Goal: Task Accomplishment & Management: Use online tool/utility

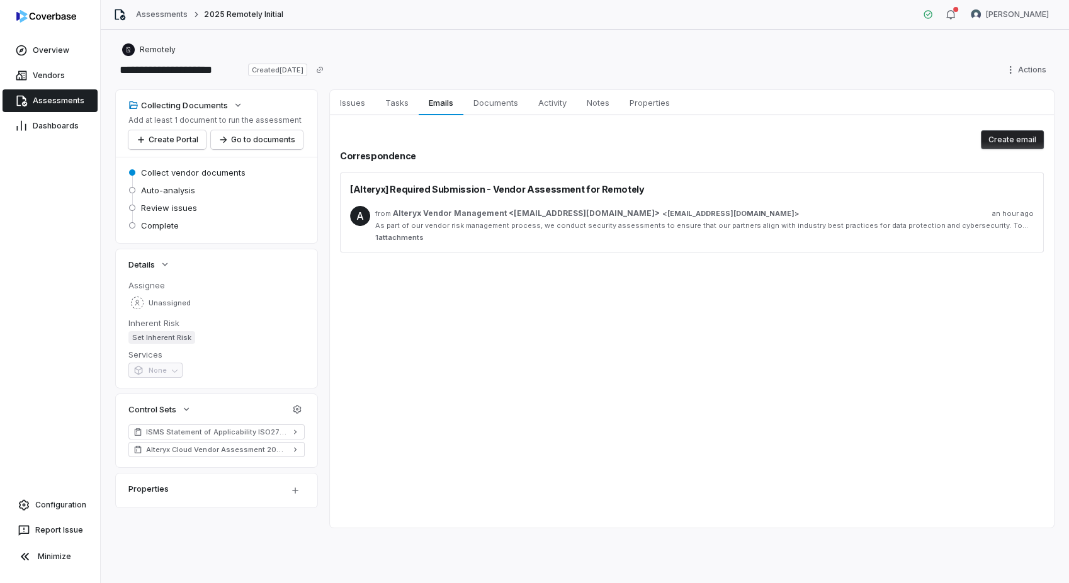
click at [37, 99] on span "Assessments" at bounding box center [59, 101] width 52 height 10
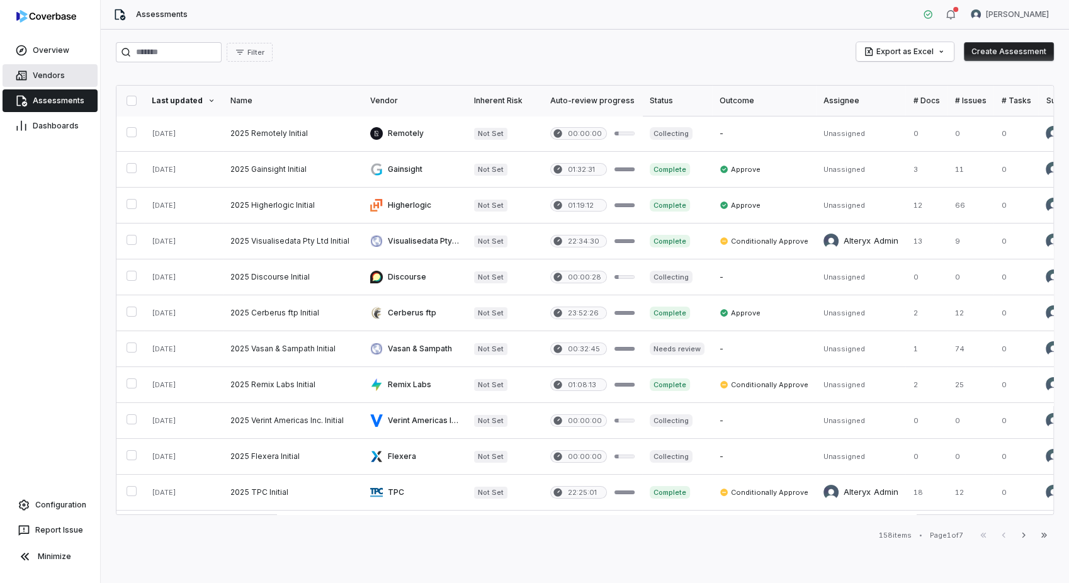
click at [56, 69] on link "Vendors" at bounding box center [50, 75] width 95 height 23
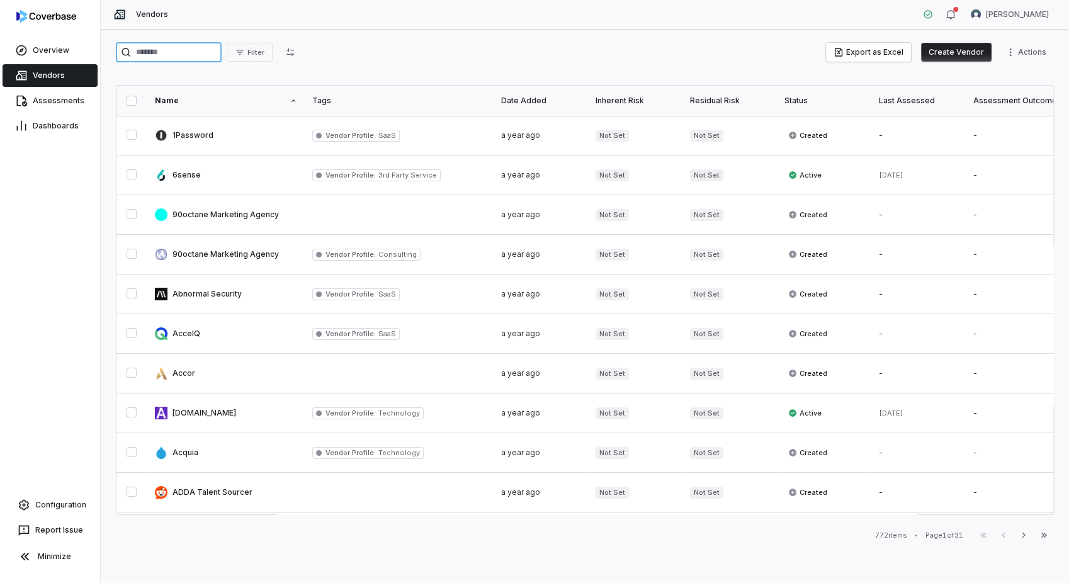
click at [203, 55] on input "search" at bounding box center [169, 52] width 106 height 20
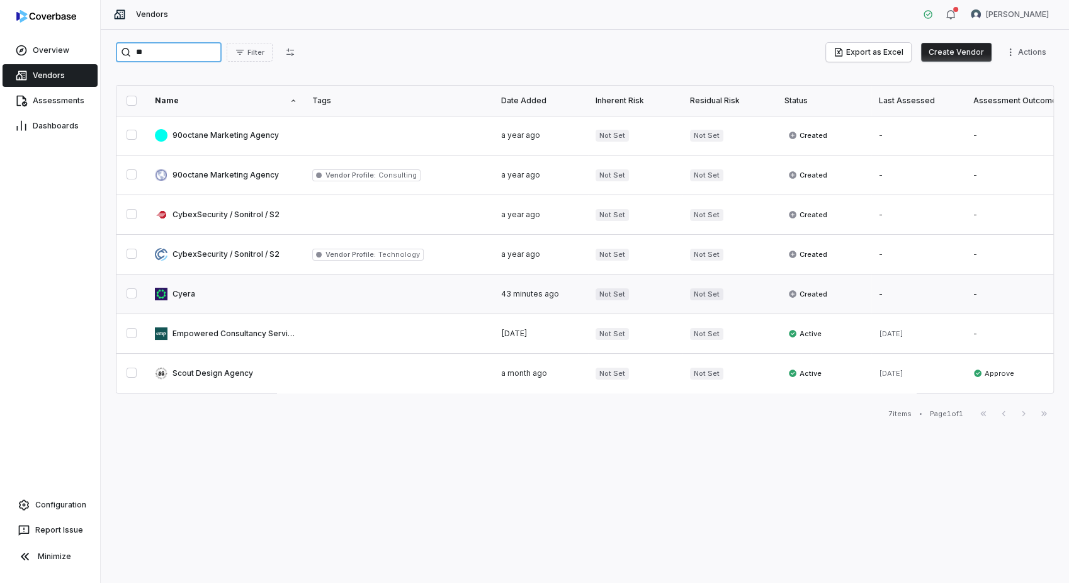
type input "**"
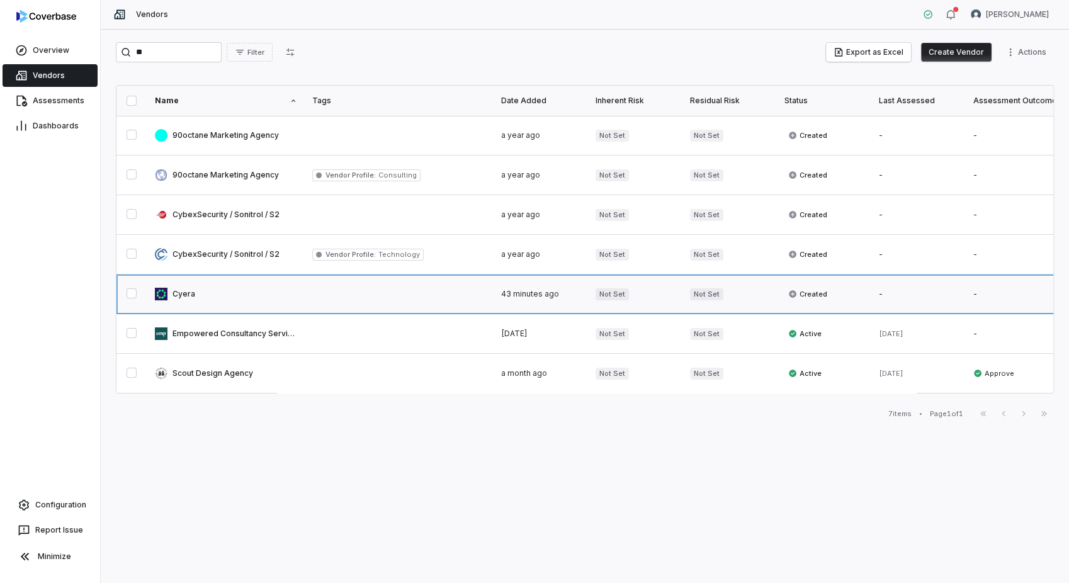
click at [205, 294] on link at bounding box center [225, 293] width 157 height 39
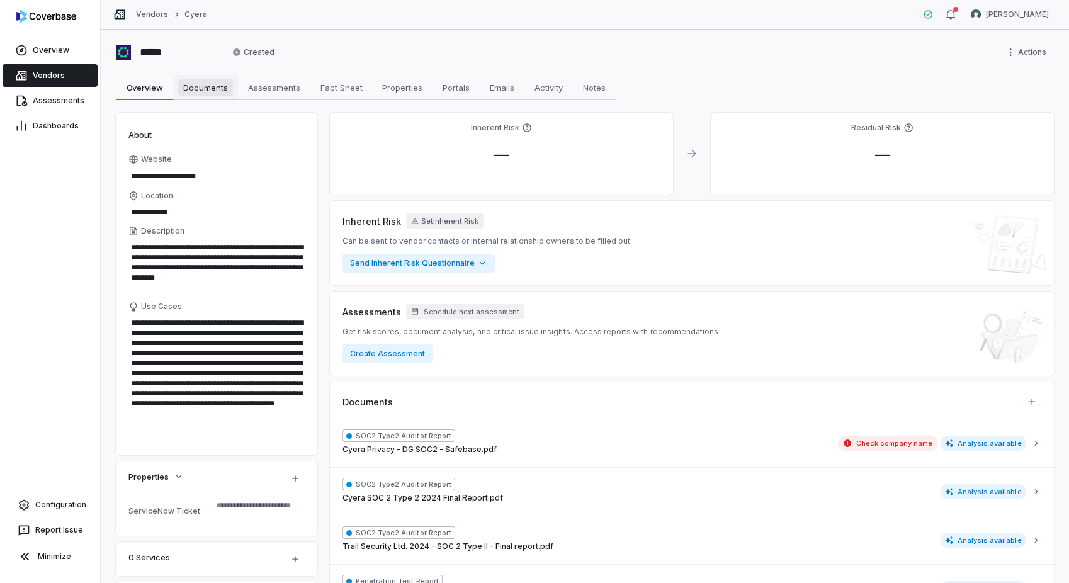
click at [208, 81] on span "Documents" at bounding box center [205, 87] width 55 height 16
type textarea "*"
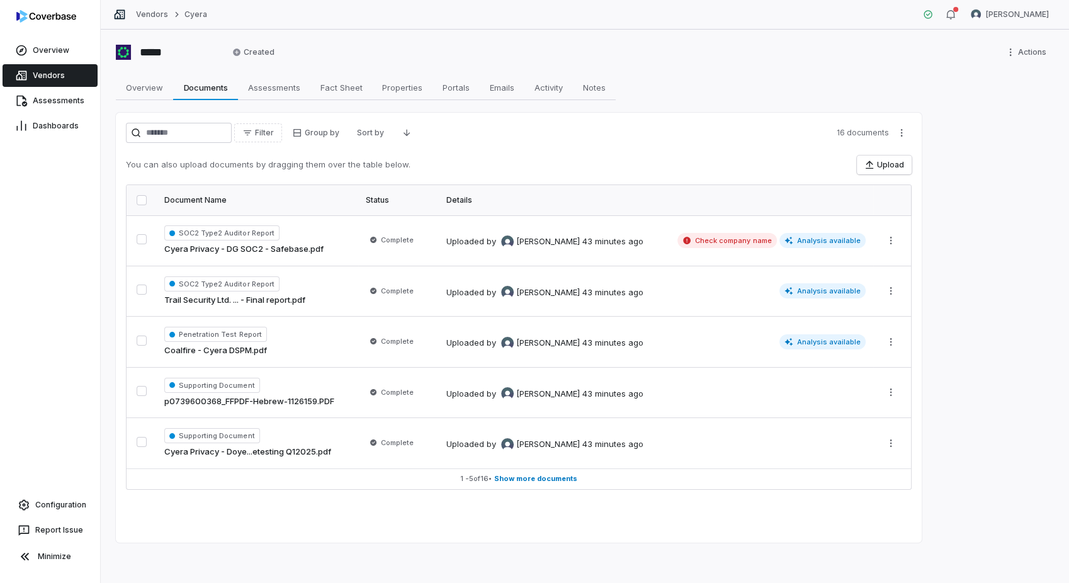
click at [143, 201] on button "button" at bounding box center [142, 200] width 10 height 10
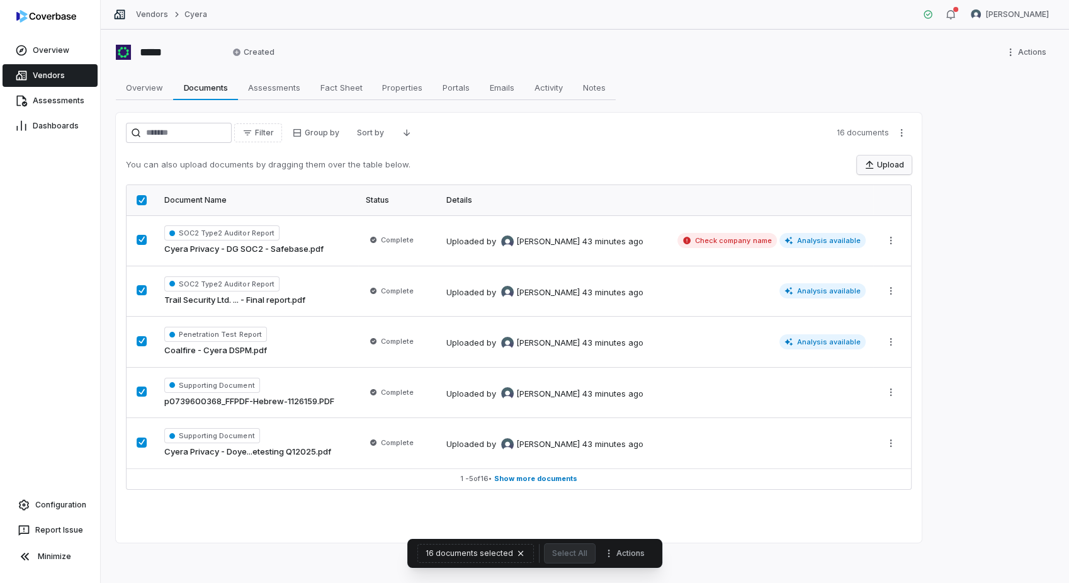
click at [883, 162] on button "Upload" at bounding box center [884, 164] width 55 height 19
click at [142, 203] on button "button" at bounding box center [142, 200] width 10 height 10
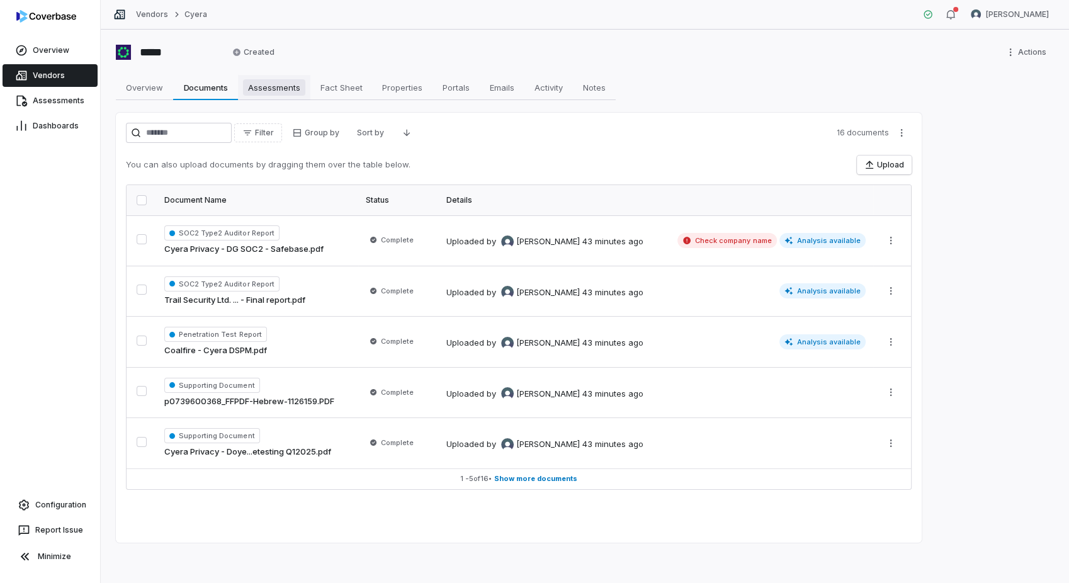
click at [267, 79] on span "Assessments" at bounding box center [274, 87] width 62 height 16
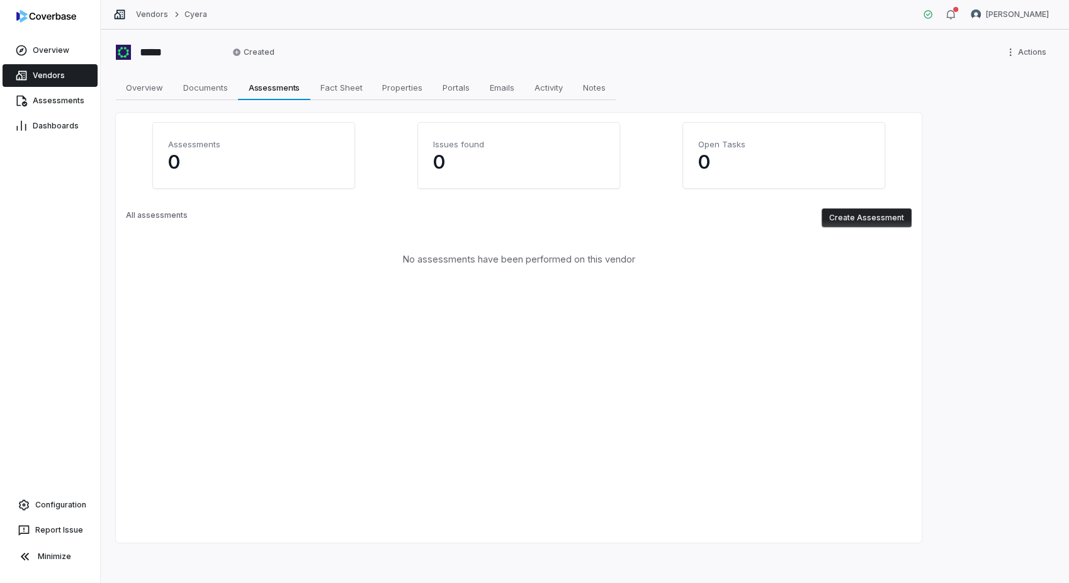
click at [866, 223] on button "Create Assessment" at bounding box center [866, 217] width 90 height 19
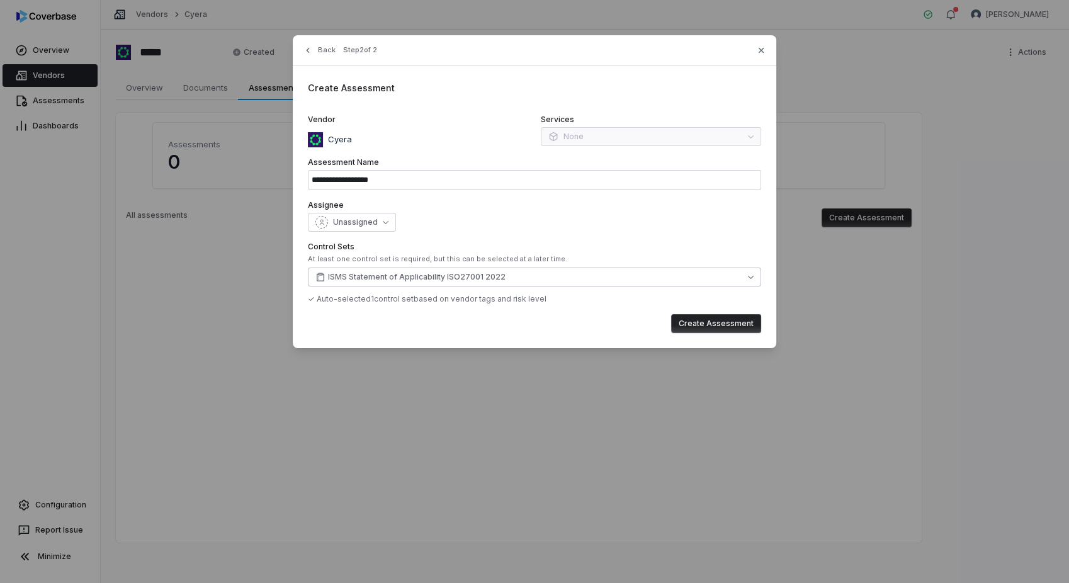
click at [514, 278] on button "ISMS Statement of Applicability ISO27001 2022" at bounding box center [534, 276] width 453 height 19
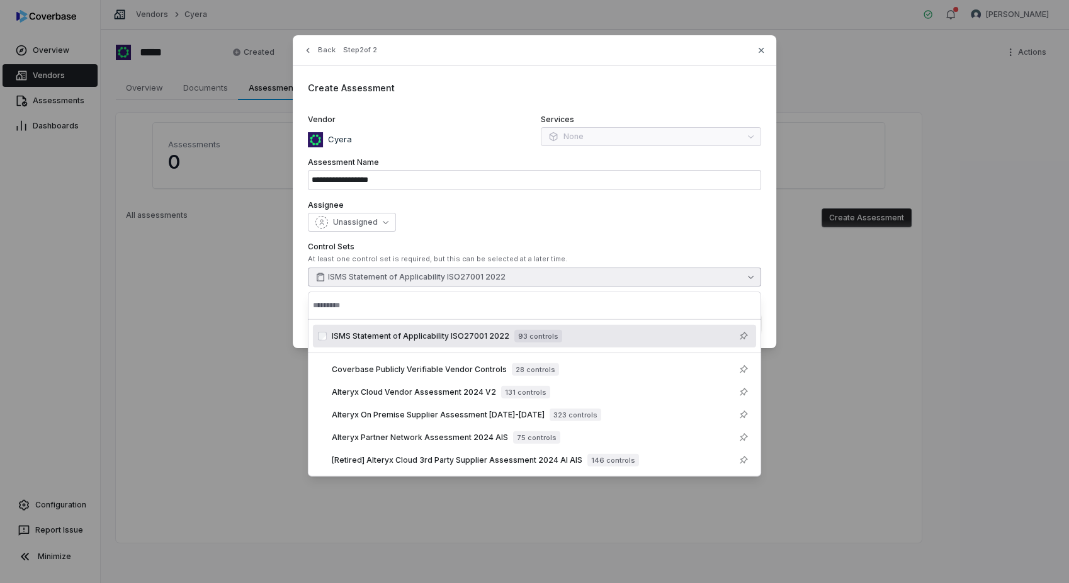
click at [699, 213] on div "Unassigned" at bounding box center [534, 222] width 453 height 19
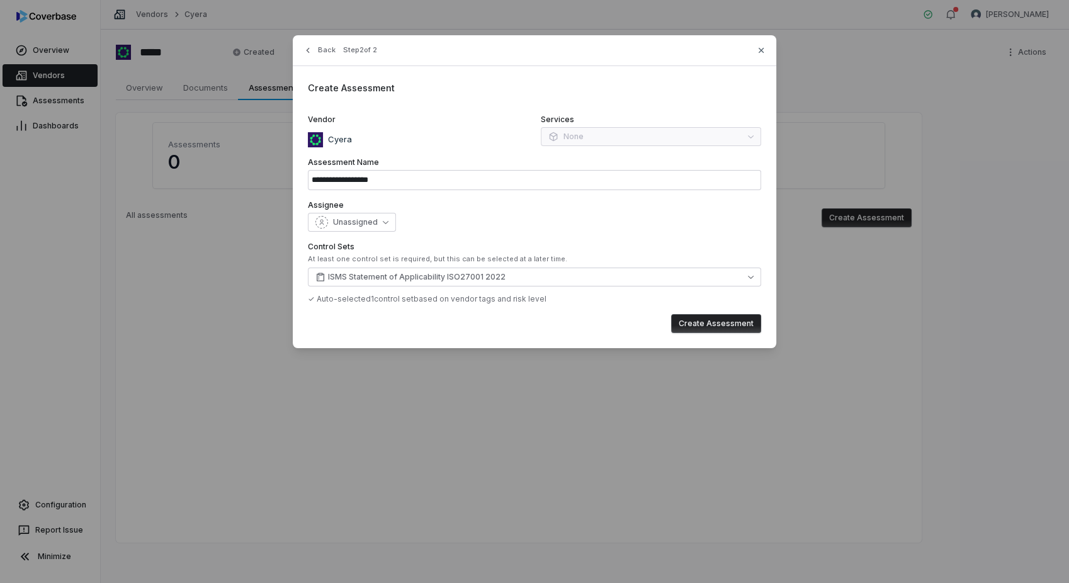
click at [743, 324] on button "Create Assessment" at bounding box center [716, 323] width 90 height 19
type input "**********"
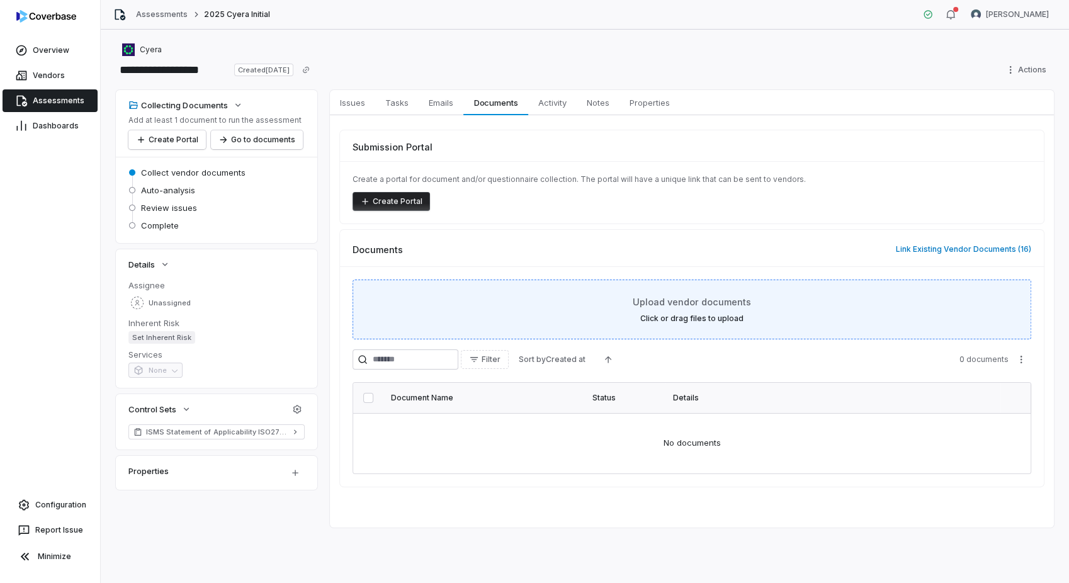
click at [757, 307] on div "Upload vendor documents Click or drag files to upload" at bounding box center [691, 309] width 647 height 28
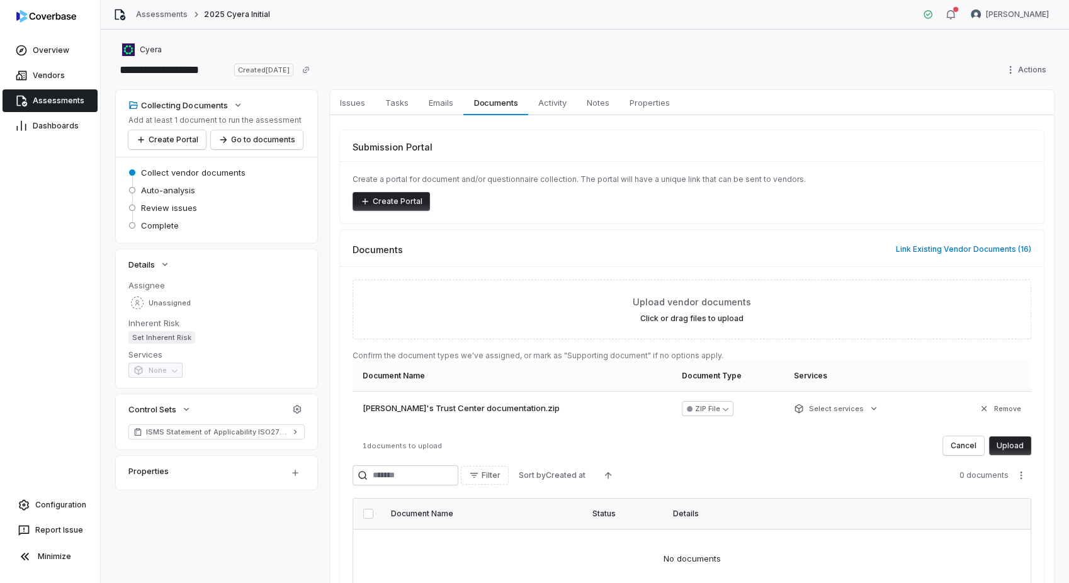
click at [996, 446] on button "Upload" at bounding box center [1010, 445] width 42 height 19
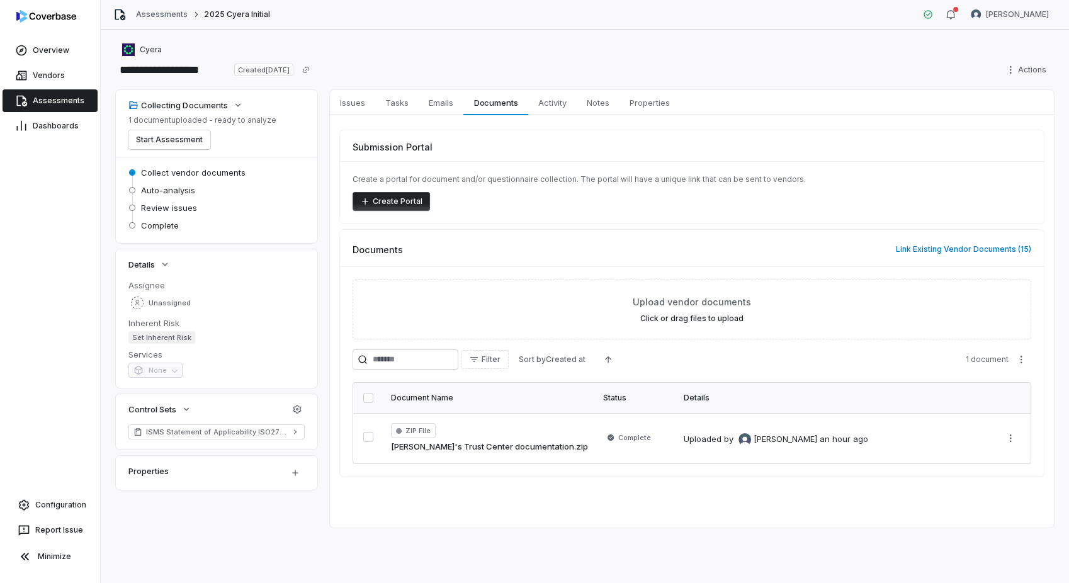
click at [369, 403] on th at bounding box center [368, 398] width 30 height 30
click at [366, 402] on button "button" at bounding box center [368, 398] width 10 height 10
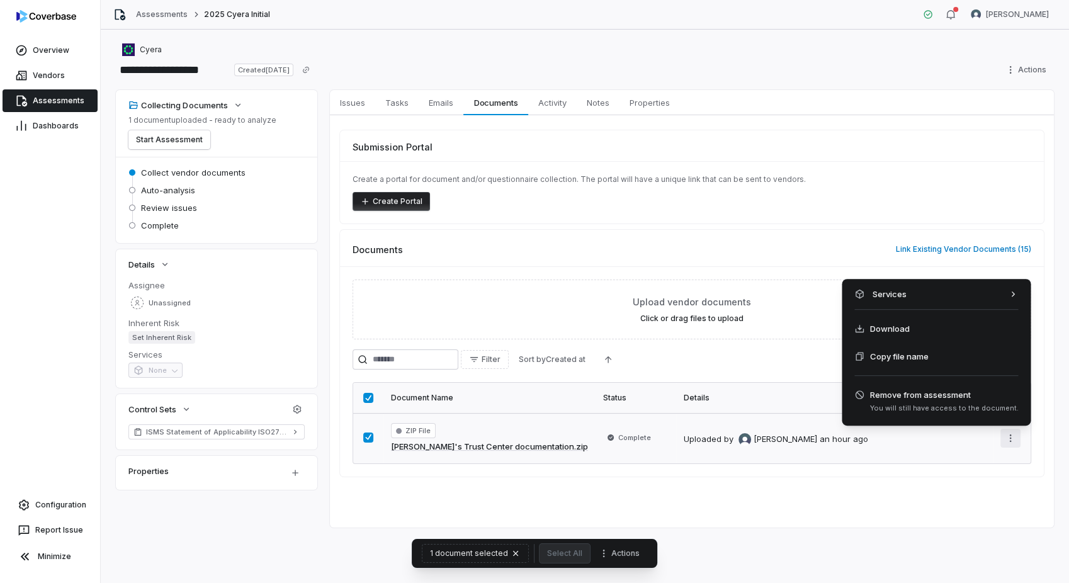
click at [1011, 439] on html "**********" at bounding box center [534, 291] width 1069 height 583
click at [979, 495] on html "**********" at bounding box center [534, 291] width 1069 height 583
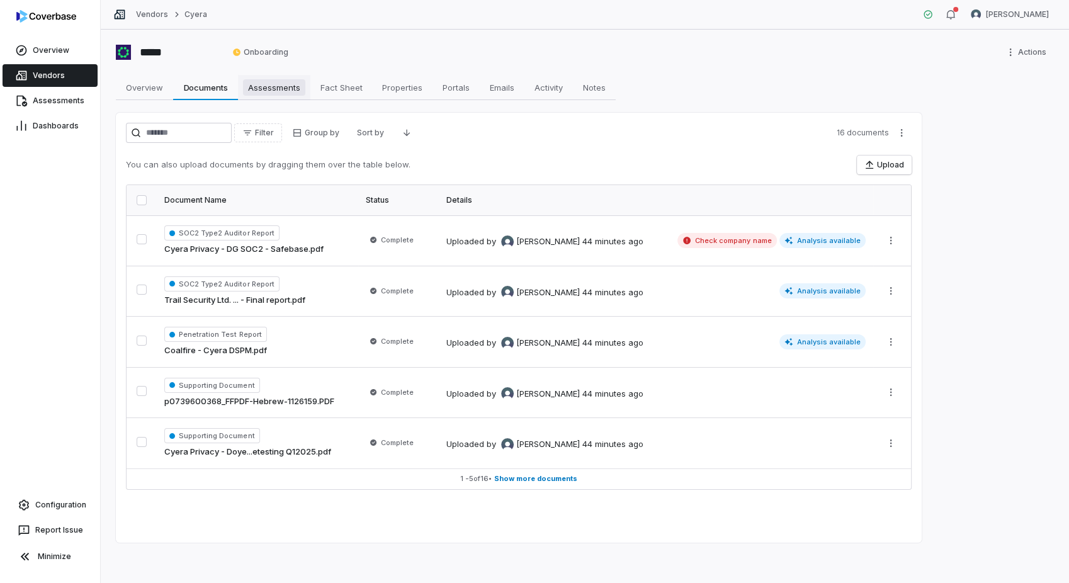
click at [283, 91] on span "Assessments" at bounding box center [274, 87] width 62 height 16
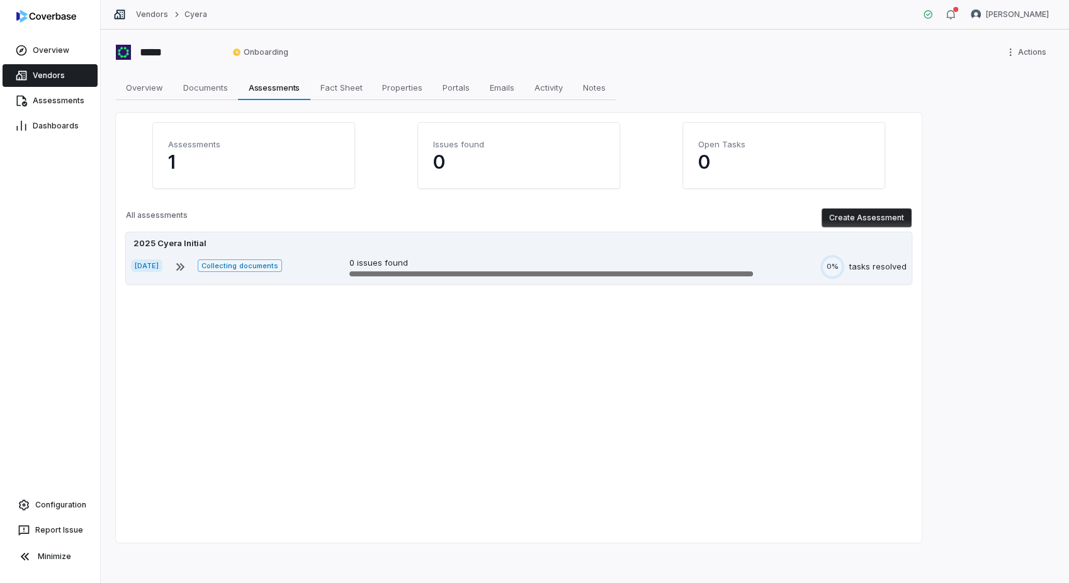
click at [244, 260] on span "Collecting documents" at bounding box center [240, 265] width 84 height 13
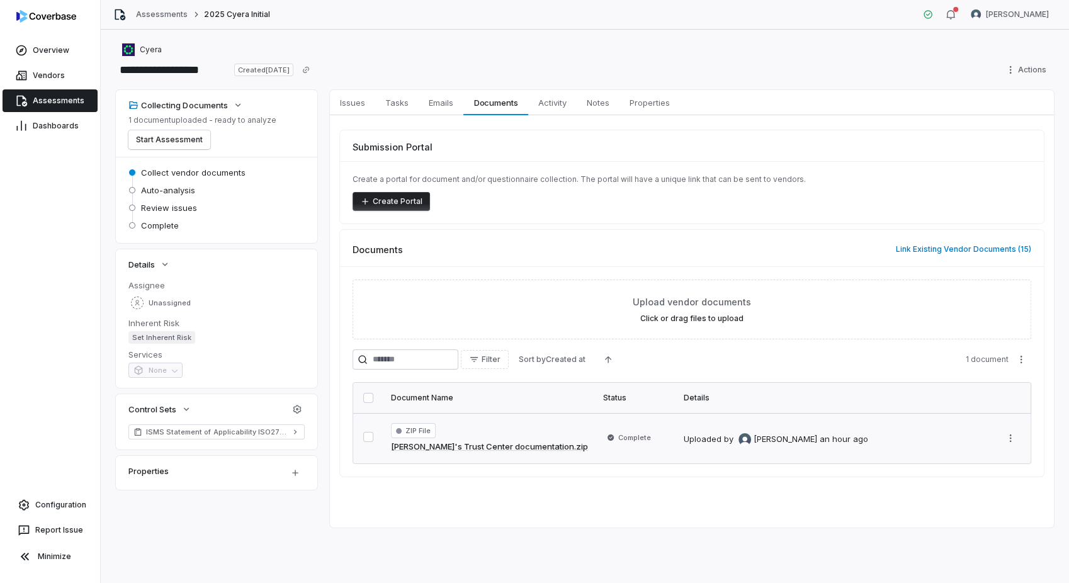
click at [369, 435] on button "button" at bounding box center [368, 437] width 10 height 10
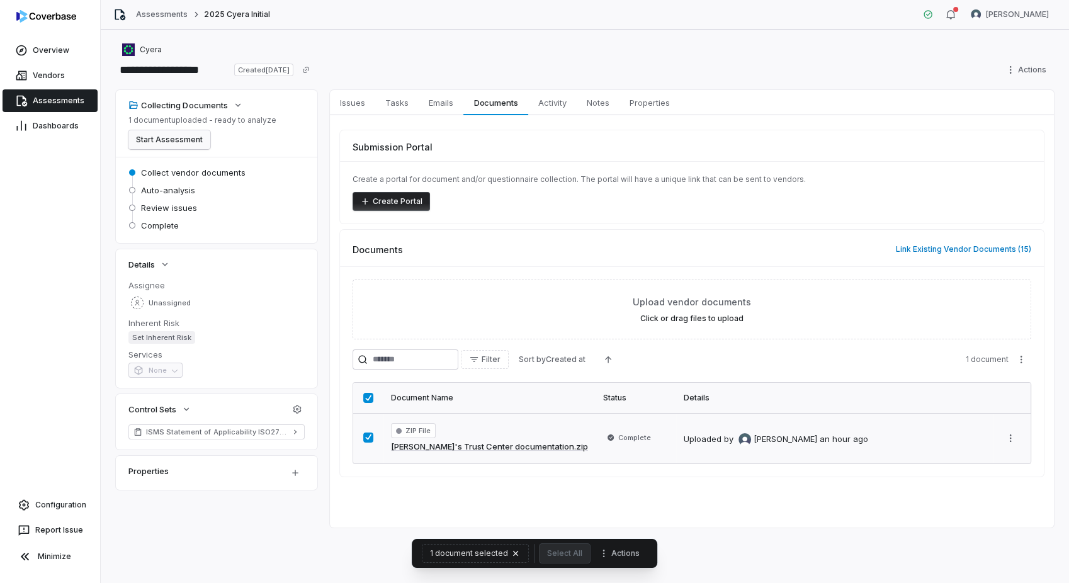
click at [184, 145] on button "Start Assessment" at bounding box center [169, 139] width 82 height 19
click at [738, 544] on div "**********" at bounding box center [585, 306] width 968 height 553
click at [370, 400] on button "button" at bounding box center [368, 398] width 10 height 10
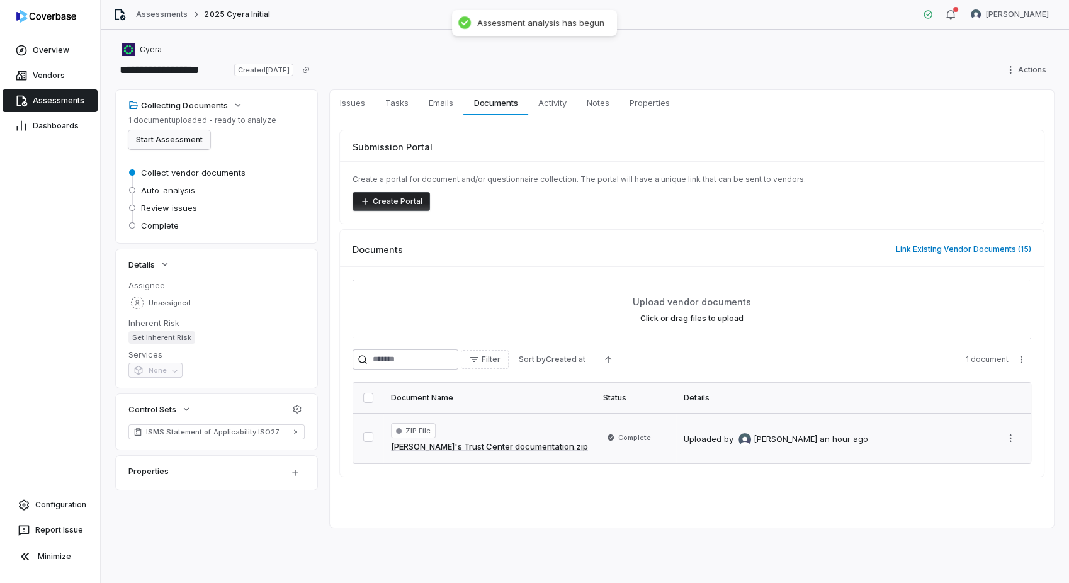
click at [175, 141] on button "Start Assessment" at bounding box center [169, 139] width 82 height 19
click at [505, 102] on span "Documents" at bounding box center [496, 102] width 54 height 16
click at [899, 425] on td "Uploaded by Diana Esparza an hour ago" at bounding box center [834, 438] width 317 height 50
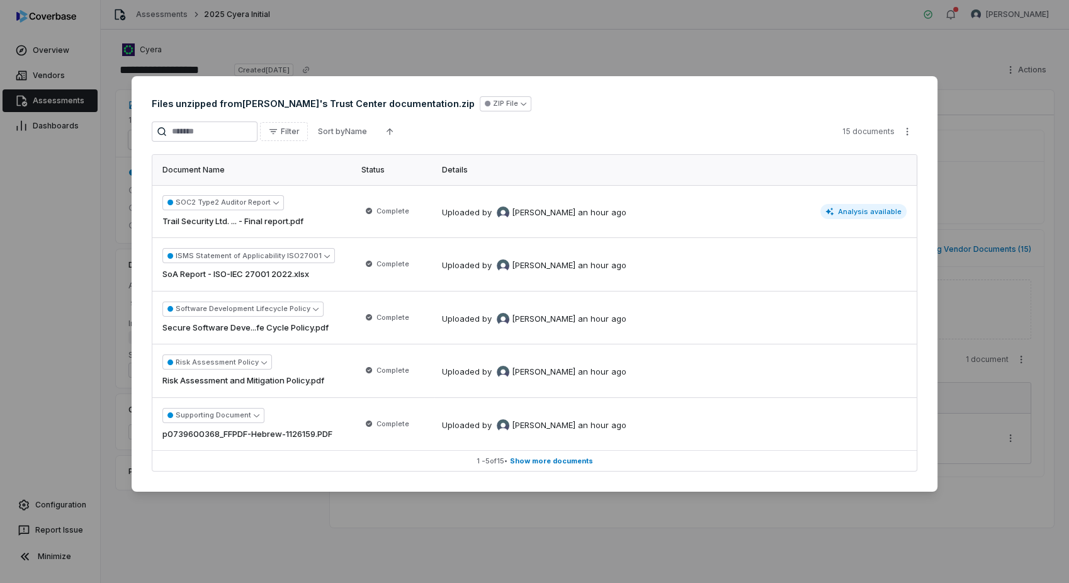
click at [838, 527] on div "Document Preview Files unzipped from [PERSON_NAME]'s Trust Center documentation…" at bounding box center [534, 291] width 1069 height 583
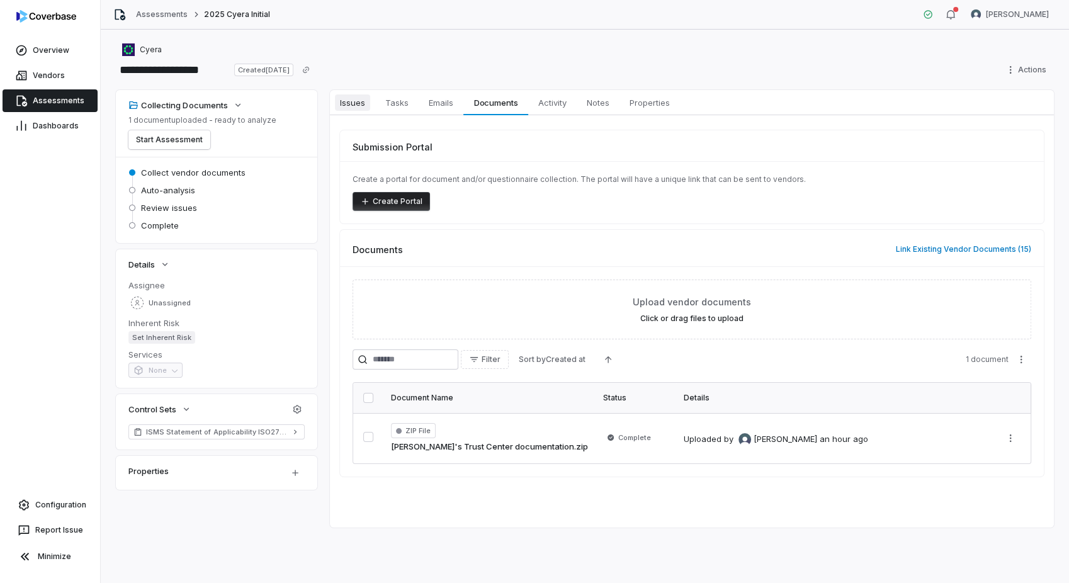
click at [359, 98] on span "Issues" at bounding box center [352, 102] width 35 height 16
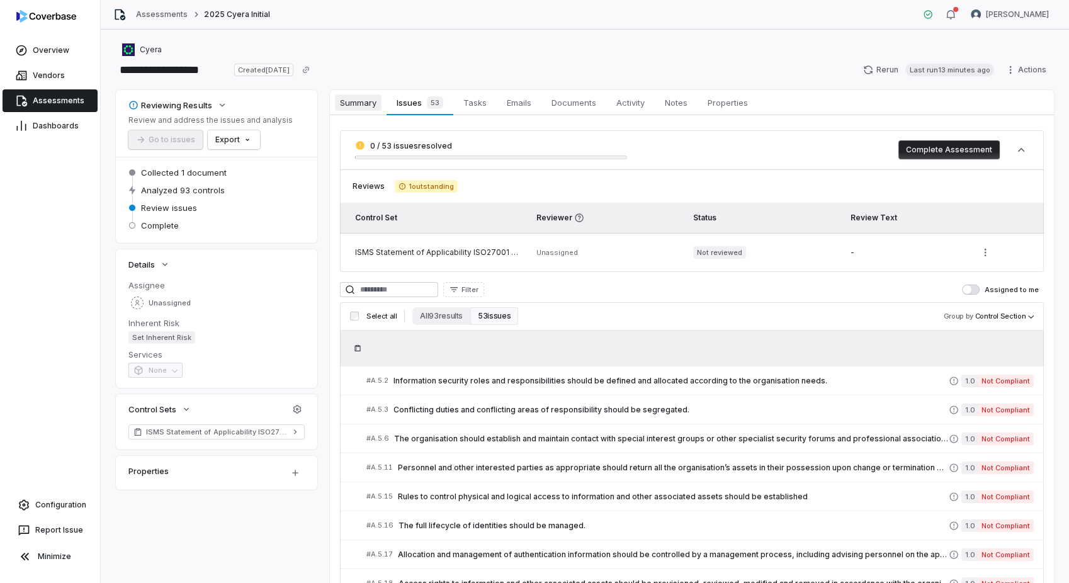
click at [364, 106] on span "Summary" at bounding box center [358, 102] width 47 height 16
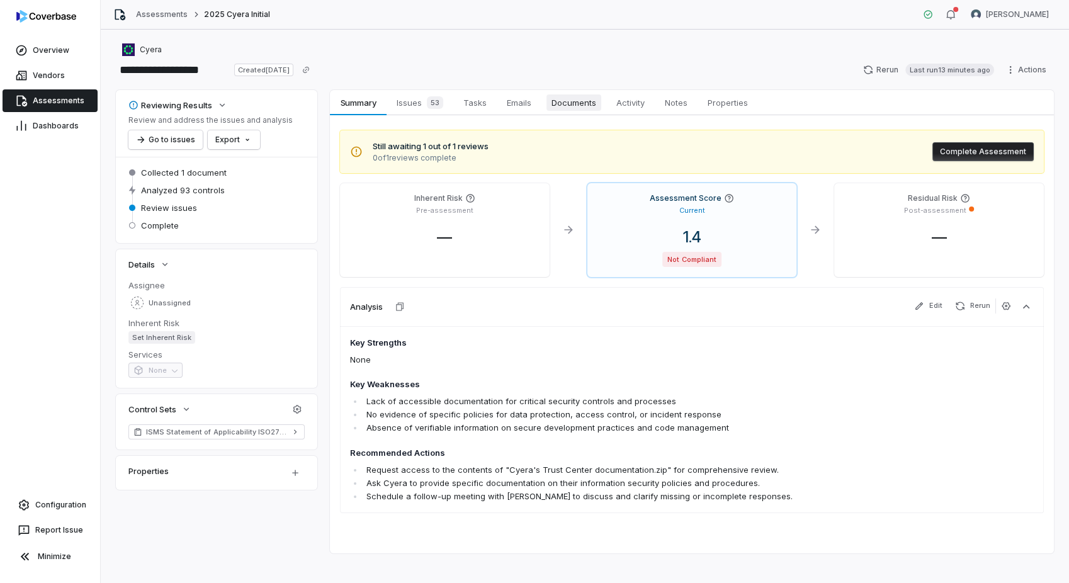
click at [560, 99] on span "Documents" at bounding box center [573, 102] width 55 height 16
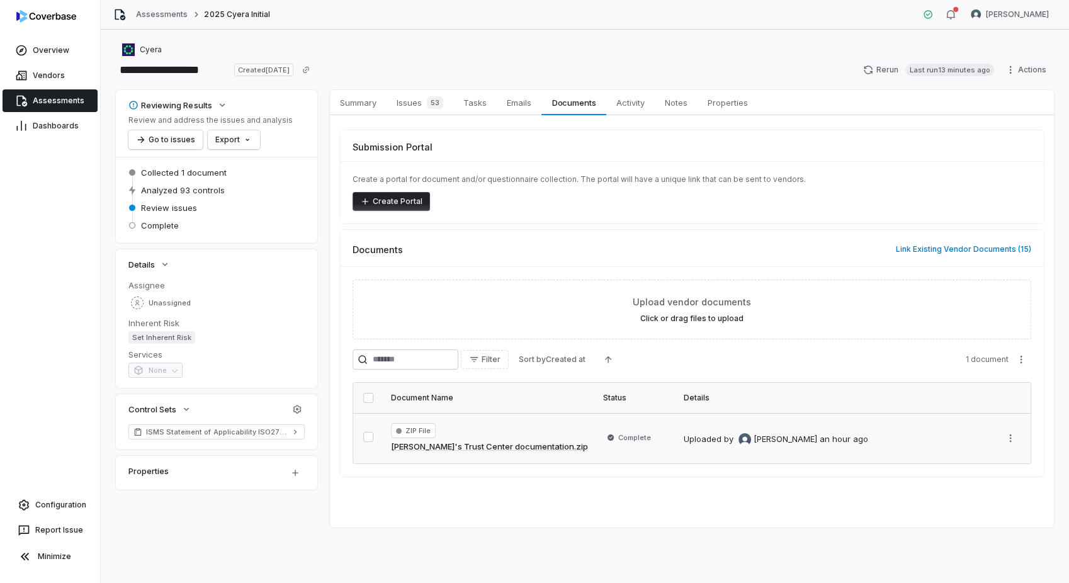
click at [410, 427] on span "ZIP File" at bounding box center [413, 430] width 45 height 15
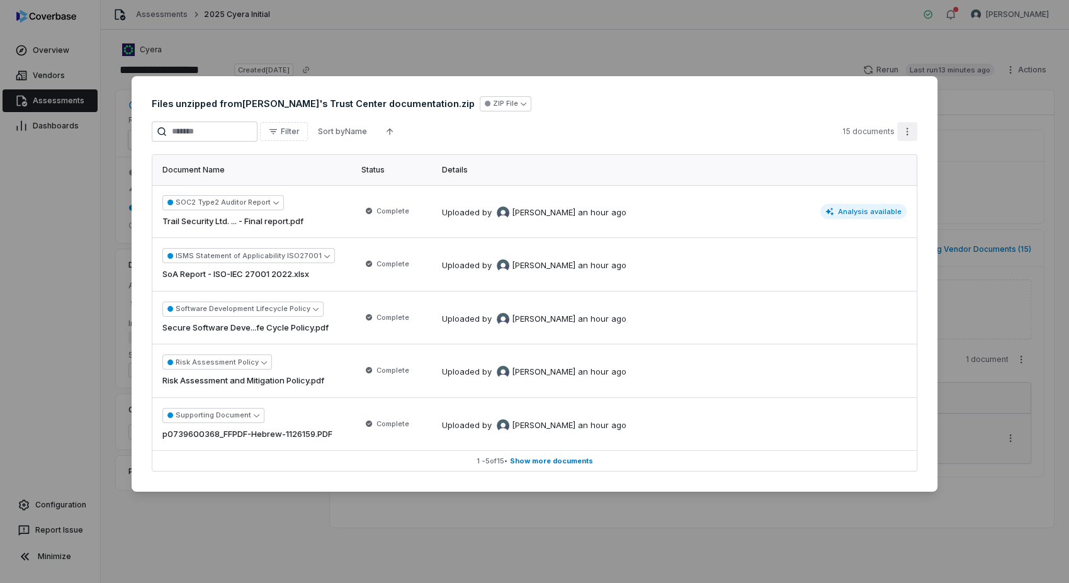
click at [911, 130] on div "Document Preview Files unzipped from [PERSON_NAME]'s Trust Center documentation…" at bounding box center [534, 291] width 1069 height 471
click at [561, 459] on div "Document Preview Files unzipped from [PERSON_NAME]'s Trust Center documentation…" at bounding box center [534, 291] width 1069 height 471
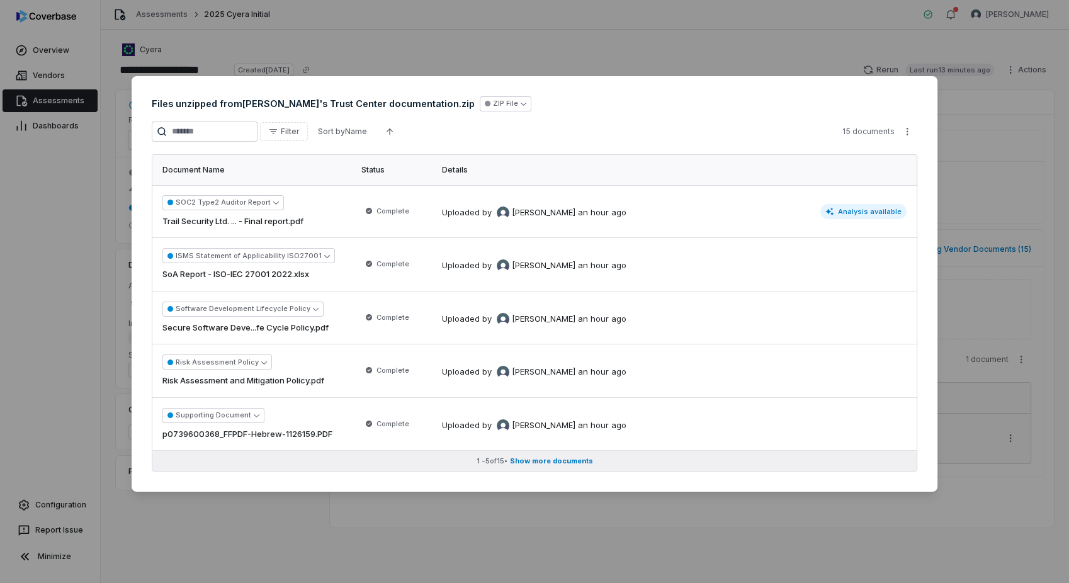
click at [561, 458] on span "Show more documents" at bounding box center [551, 460] width 83 height 9
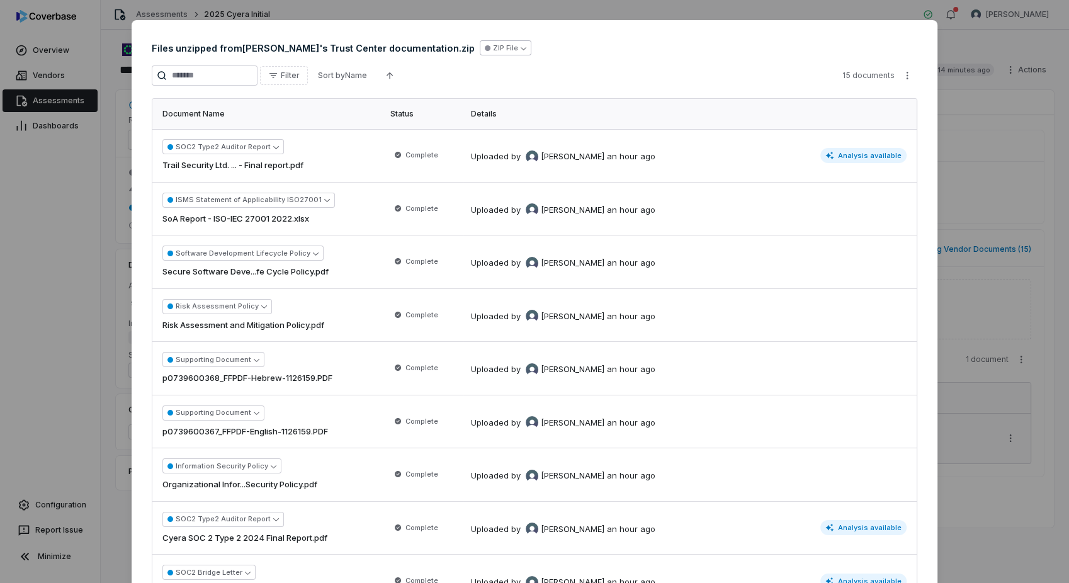
click at [520, 47] on icon "button" at bounding box center [523, 48] width 6 height 3
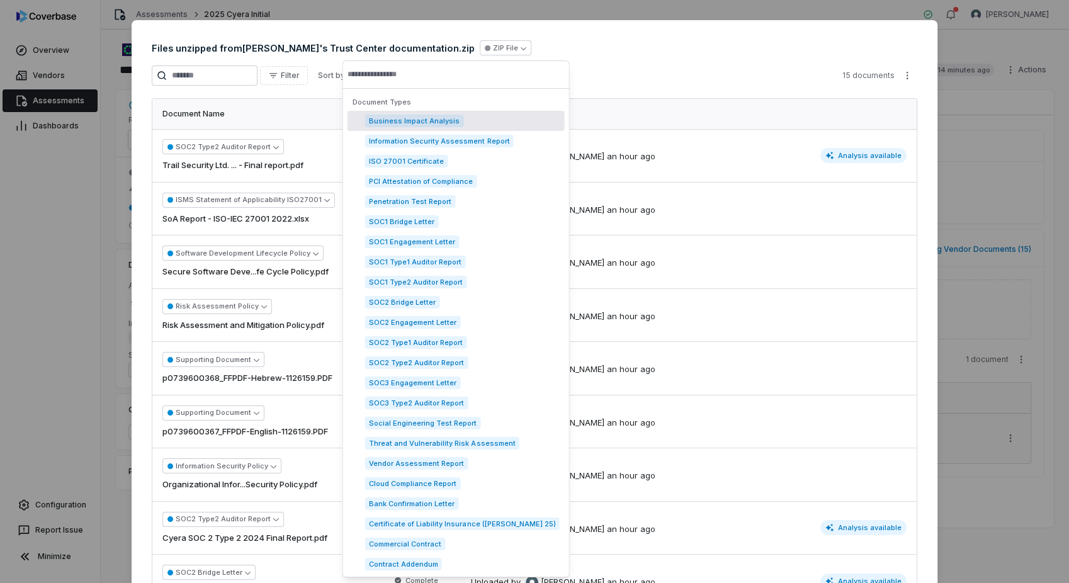
click at [612, 67] on div "Filter Sort by Name 15 documents" at bounding box center [534, 75] width 765 height 20
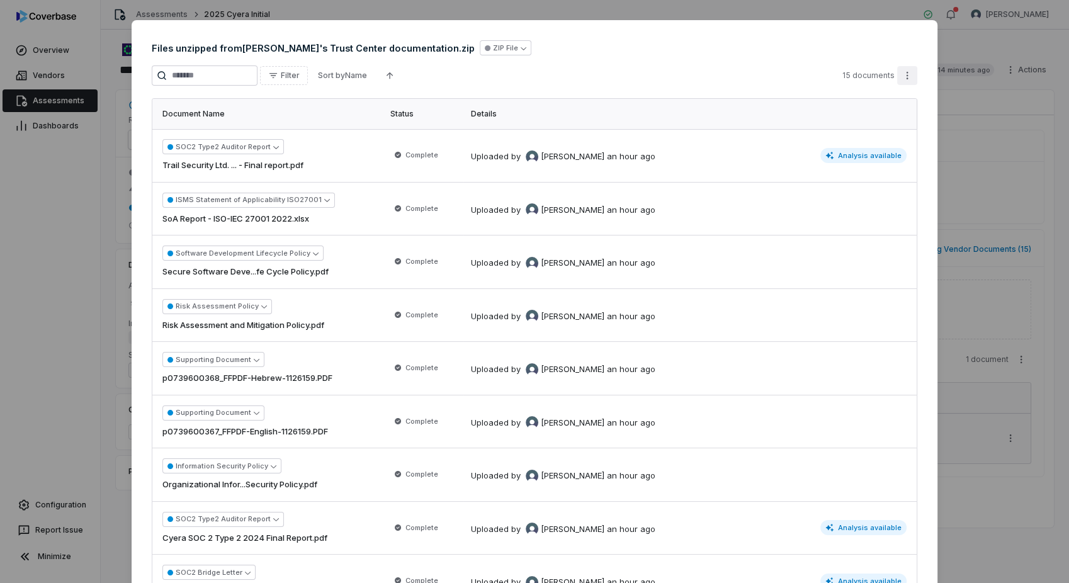
click at [905, 78] on div "Document Preview Files unzipped from [PERSON_NAME]'s Trust Center documentation…" at bounding box center [534, 501] width 1069 height 1003
drag, startPoint x: 850, startPoint y: 34, endPoint x: 721, endPoint y: 35, distance: 129.0
click at [721, 35] on div "Document Preview Files unzipped from [PERSON_NAME]'s Trust Center documentation…" at bounding box center [534, 501] width 1069 height 1003
click at [872, 76] on span "15 documents" at bounding box center [868, 75] width 52 height 10
click at [899, 74] on div "Document Preview Files unzipped from [PERSON_NAME]'s Trust Center documentation…" at bounding box center [534, 501] width 1069 height 1003
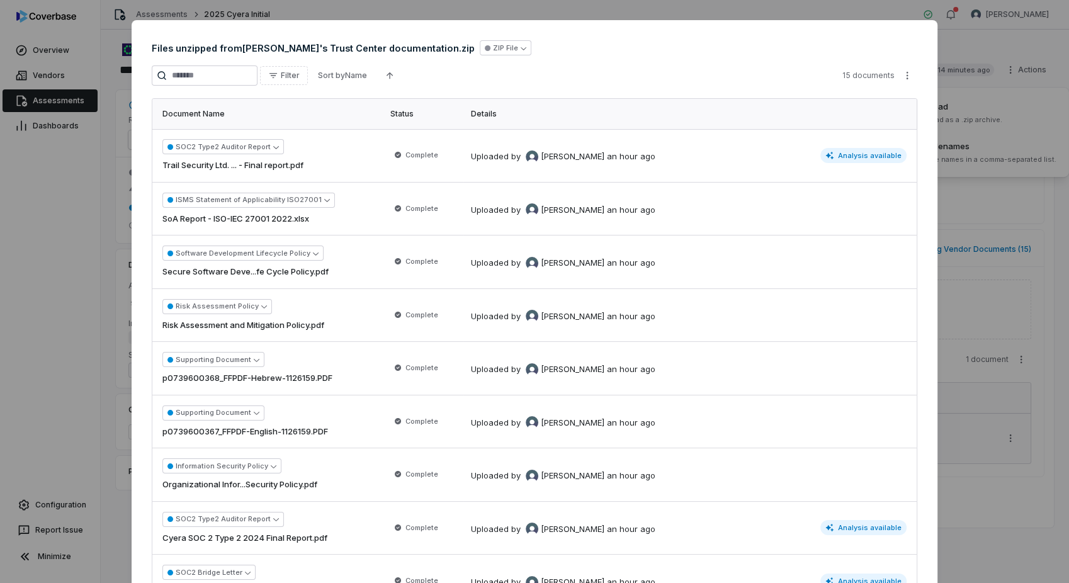
click at [940, 111] on div "Document Preview Files unzipped from [PERSON_NAME]'s Trust Center documentation…" at bounding box center [534, 501] width 1069 height 1003
click at [992, 508] on div "Document Preview Files unzipped from [PERSON_NAME]'s Trust Center documentation…" at bounding box center [534, 291] width 1069 height 583
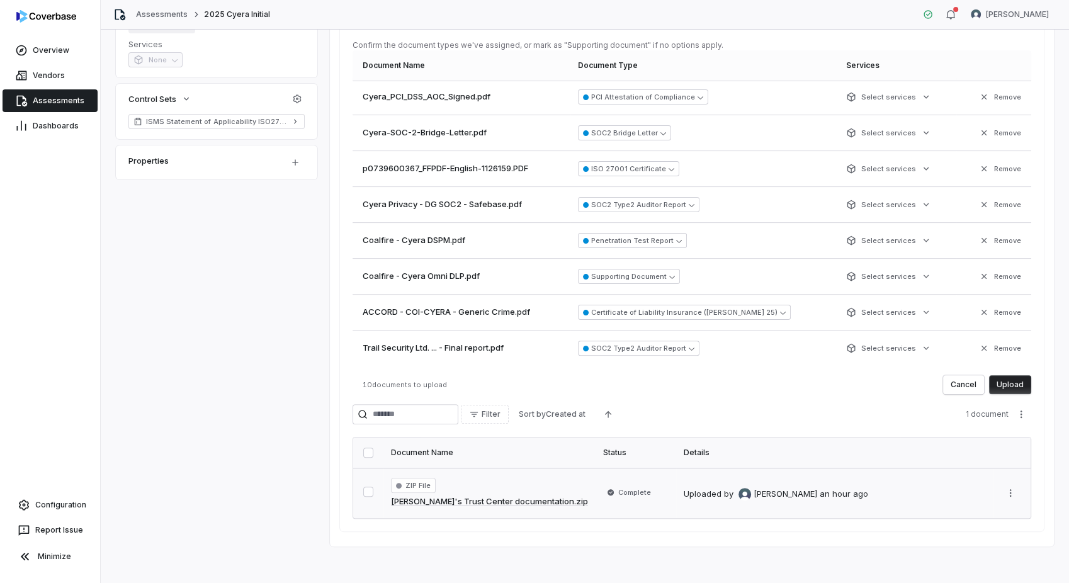
scroll to position [312, 0]
click at [997, 383] on button "Upload" at bounding box center [1010, 382] width 42 height 19
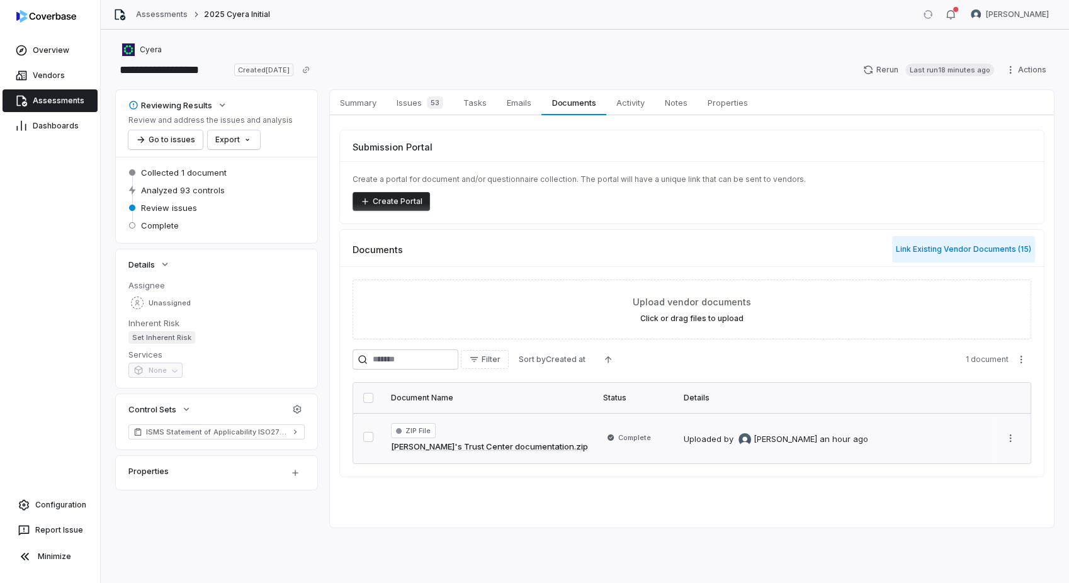
click at [938, 252] on button "Link Existing Vendor Documents ( 15 )" at bounding box center [963, 249] width 143 height 26
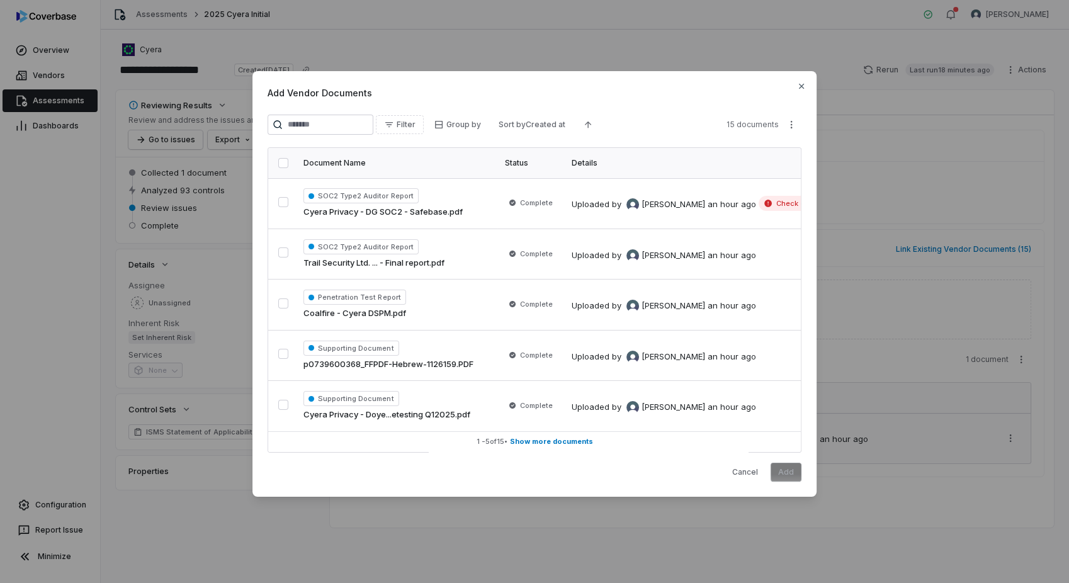
click at [287, 163] on button "button" at bounding box center [283, 163] width 10 height 10
click at [778, 471] on button "Add" at bounding box center [785, 472] width 31 height 19
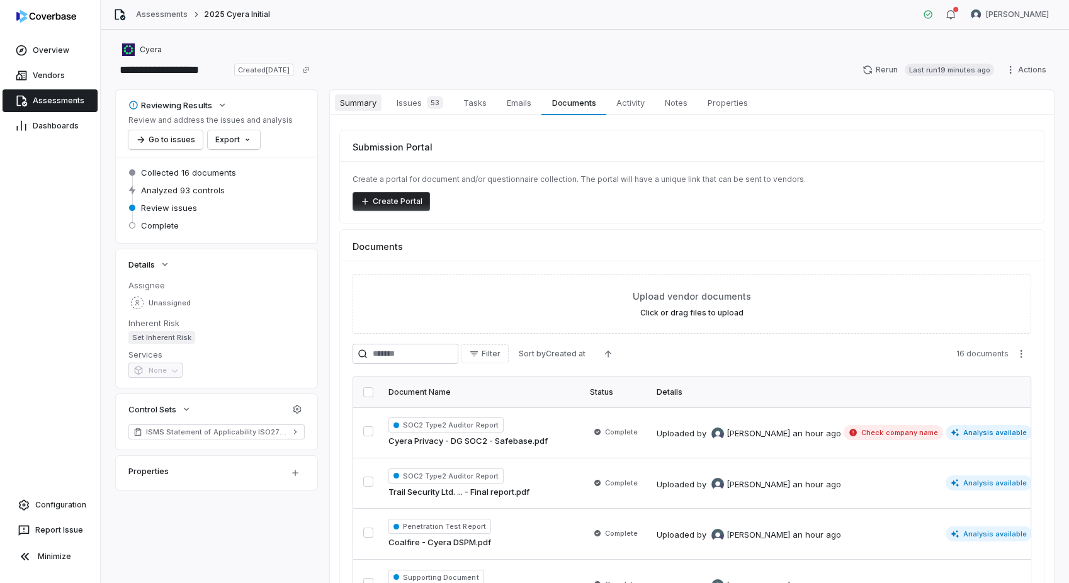
click at [368, 104] on span "Summary" at bounding box center [358, 102] width 47 height 16
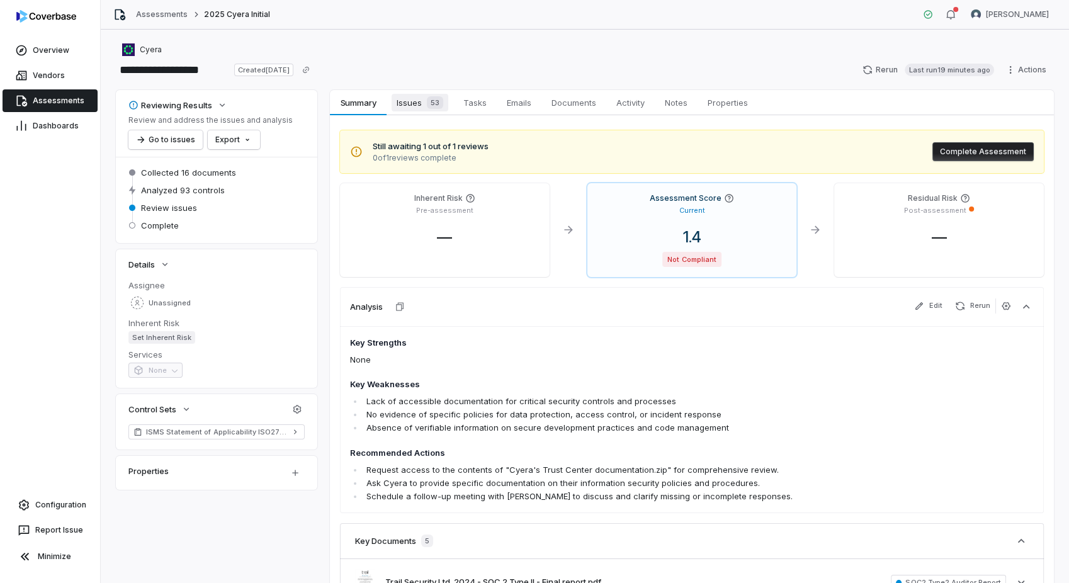
click at [420, 100] on span "Issues 53" at bounding box center [419, 103] width 57 height 18
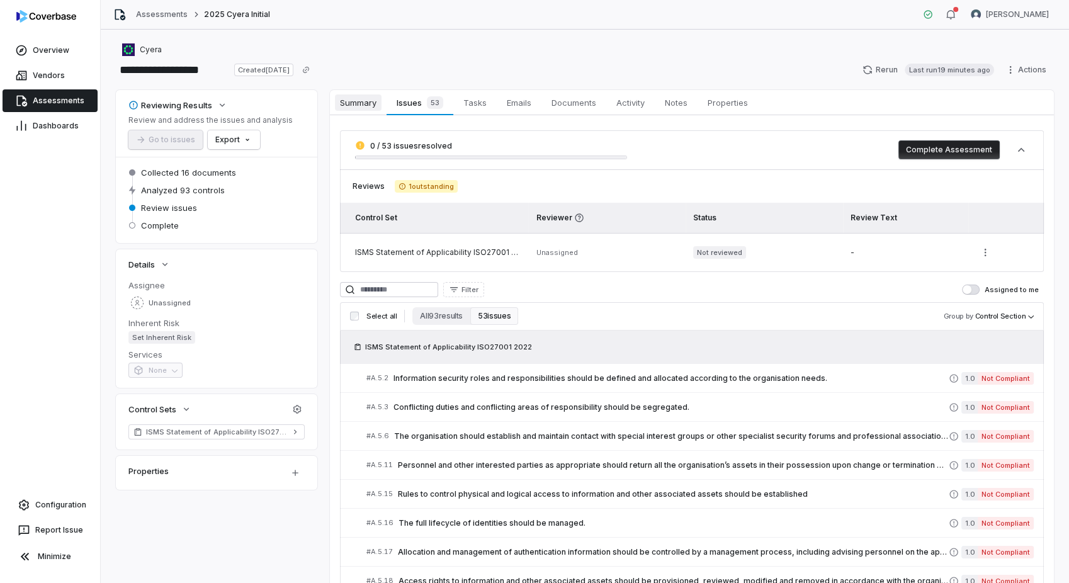
click at [369, 99] on span "Summary" at bounding box center [358, 102] width 47 height 16
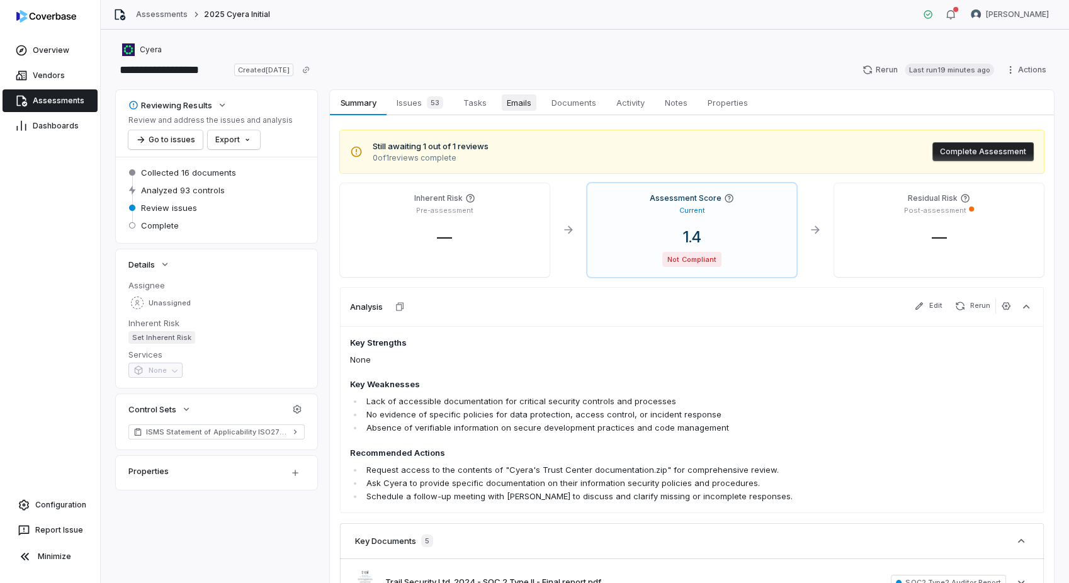
click at [520, 104] on span "Emails" at bounding box center [519, 102] width 35 height 16
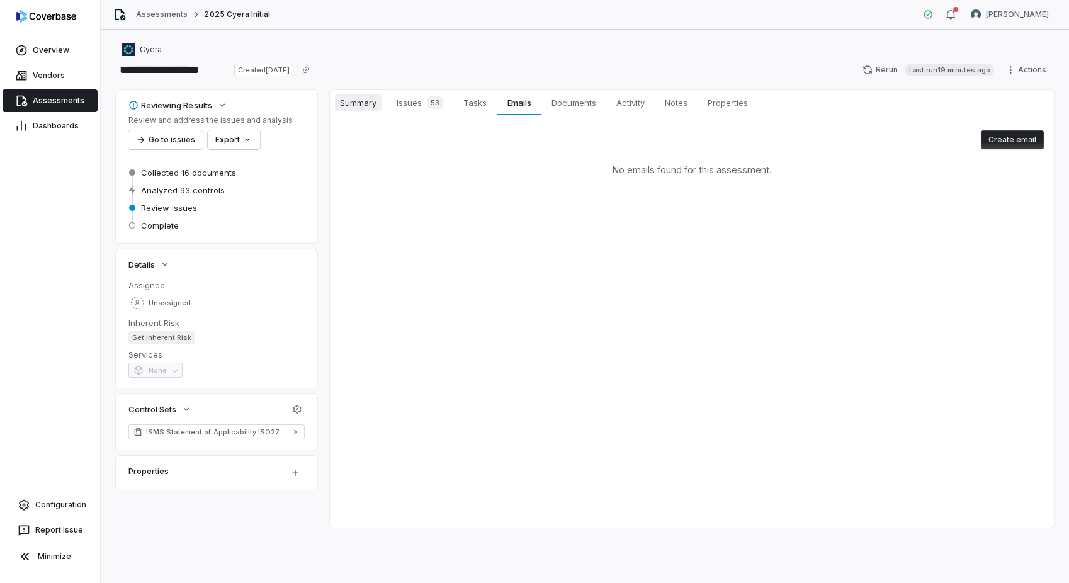
click at [364, 98] on span "Summary" at bounding box center [358, 102] width 47 height 16
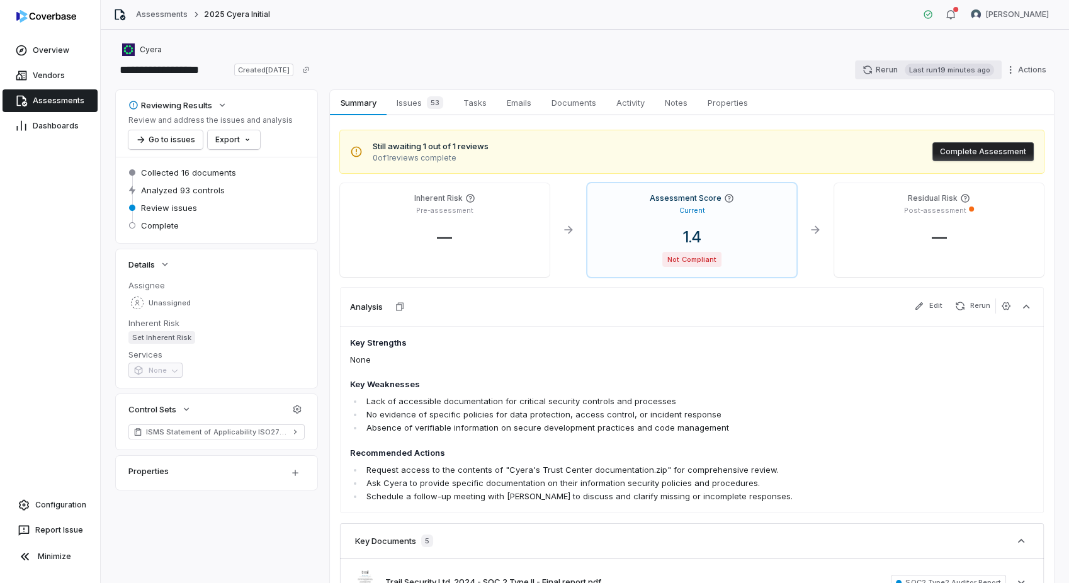
click at [883, 71] on button "Rerun Last run 19 minutes ago" at bounding box center [928, 69] width 147 height 19
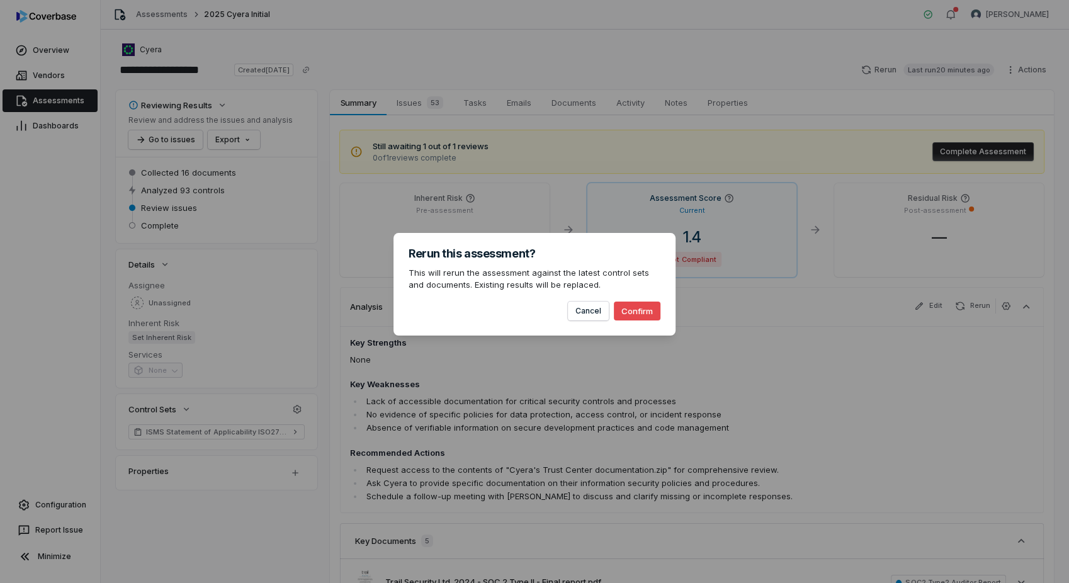
click at [625, 312] on button "Confirm" at bounding box center [637, 310] width 47 height 19
